Goal: Transaction & Acquisition: Purchase product/service

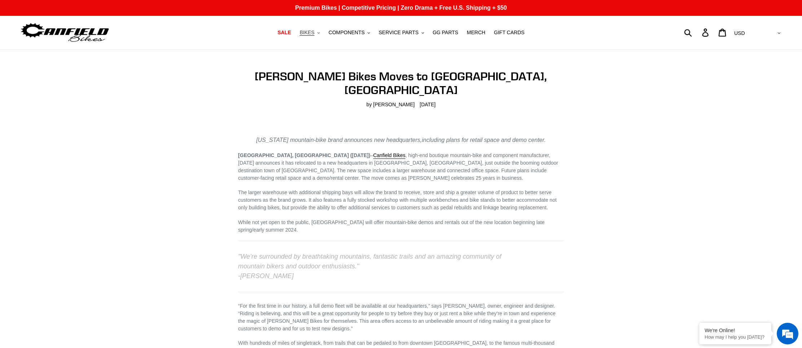
click at [315, 34] on span "BIKES" at bounding box center [307, 33] width 15 height 6
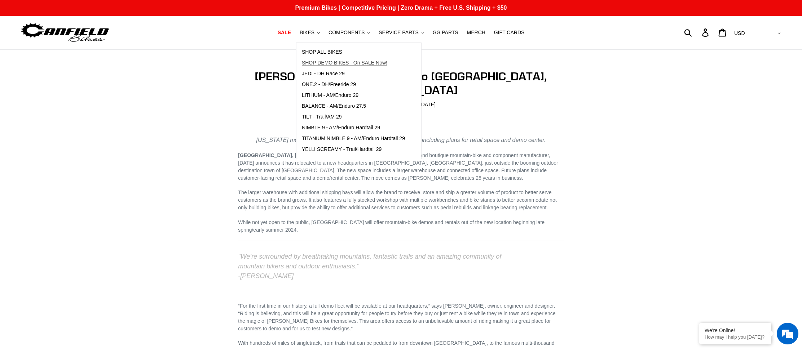
click at [334, 63] on span "SHOP DEMO BIKES - On SALE Now!" at bounding box center [344, 63] width 85 height 6
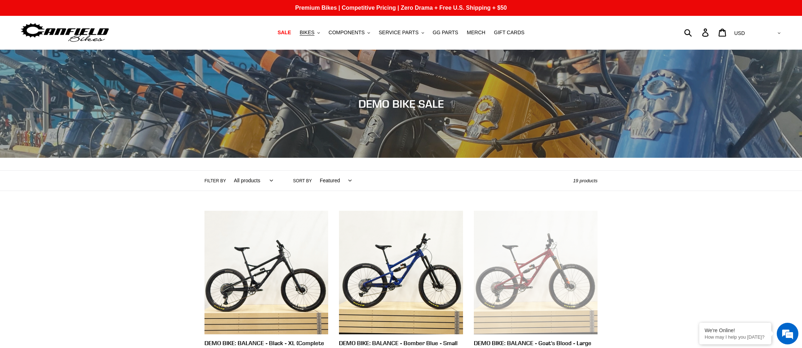
click at [88, 32] on img at bounding box center [65, 32] width 90 height 23
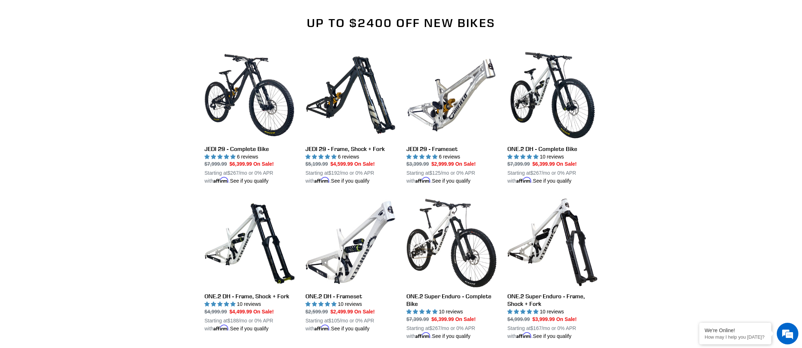
scroll to position [817, 0]
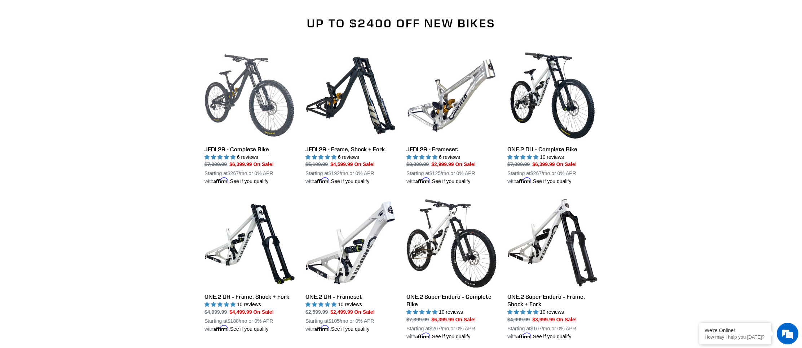
click at [239, 121] on link "JEDI 29 - Complete Bike" at bounding box center [250, 118] width 90 height 135
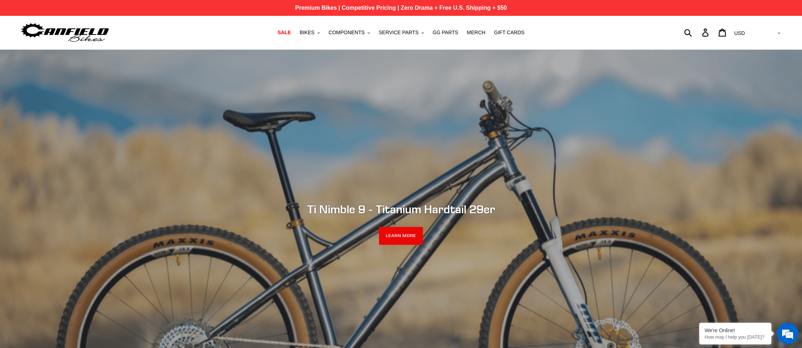
scroll to position [0, 0]
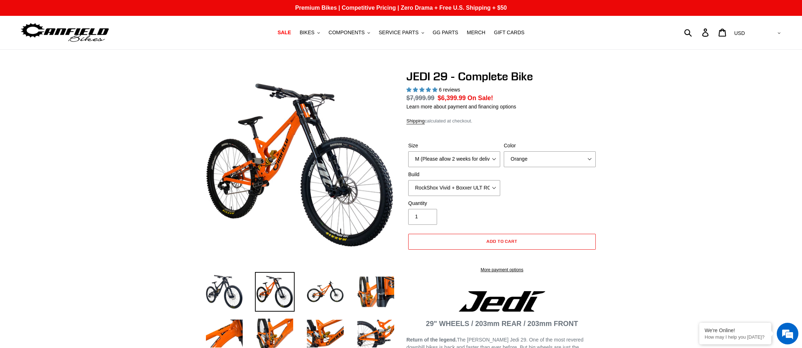
select select "highest-rating"
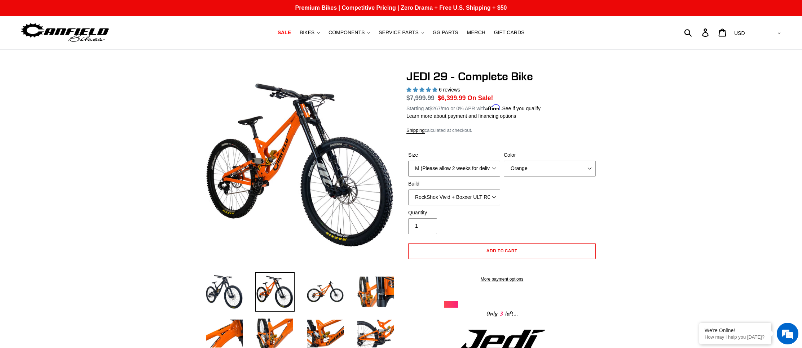
select select "L (Please allow 2 weeks for delivery)"
select select "Stealth Black"
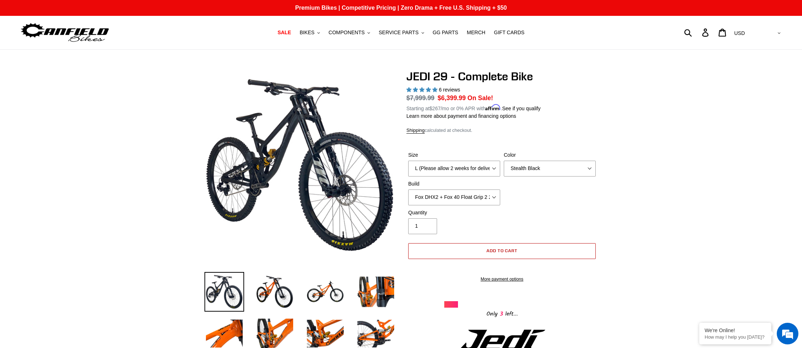
click at [501, 255] on button "Add to cart" at bounding box center [502, 252] width 188 height 16
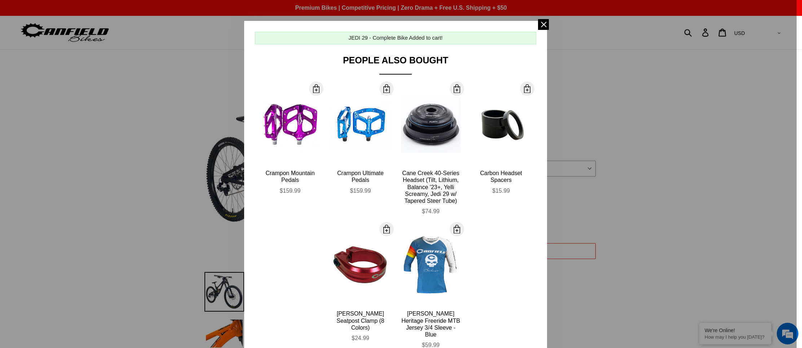
click at [543, 25] on span at bounding box center [543, 24] width 11 height 11
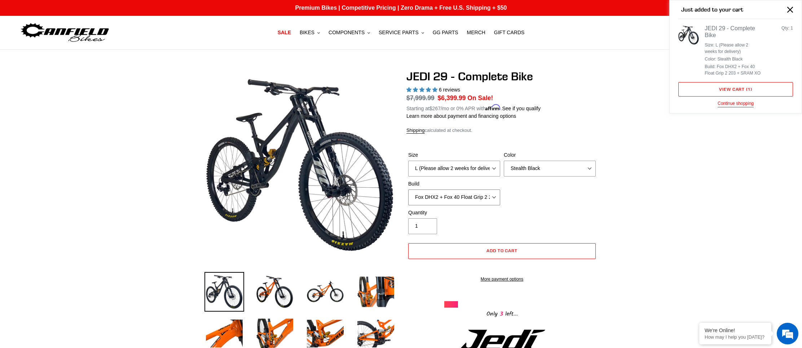
select select "EXT eStoria LOK V3 + EXT Vaia 200 + SRAM XO"
